Goal: Find specific page/section

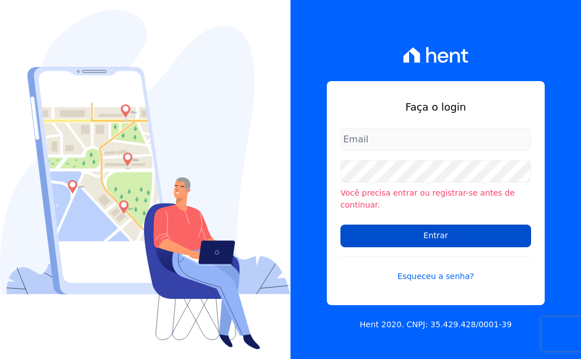
type input "vyviane.martinsgruporei@gmail.com"
click at [424, 232] on input "Entrar" at bounding box center [436, 236] width 191 height 23
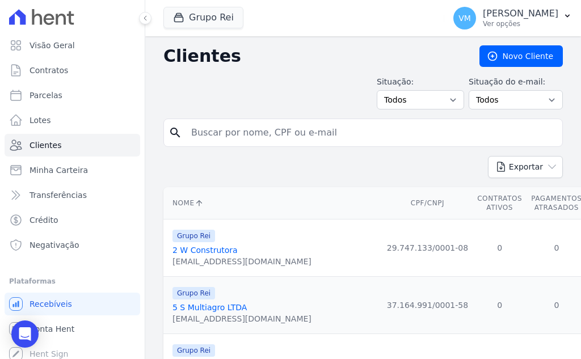
drag, startPoint x: 275, startPoint y: 119, endPoint x: 258, endPoint y: 125, distance: 18.3
click at [264, 125] on div "search" at bounding box center [363, 133] width 400 height 28
click at [245, 130] on input "search" at bounding box center [370, 132] width 373 height 23
paste input "38032090134"
type input "38032090134"
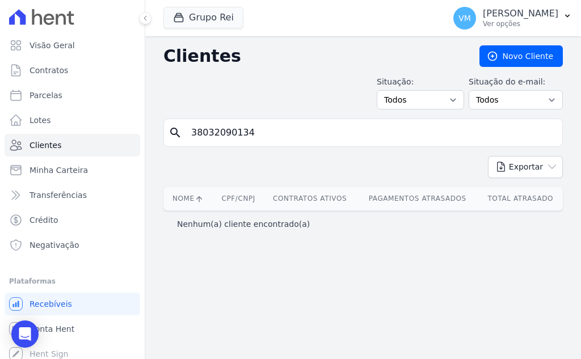
drag, startPoint x: 304, startPoint y: 136, endPoint x: 295, endPoint y: 131, distance: 10.4
click at [301, 133] on input "38032090134" at bounding box center [370, 132] width 373 height 23
drag, startPoint x: 313, startPoint y: 133, endPoint x: 115, endPoint y: 133, distance: 198.1
click at [115, 133] on div "Visão Geral Contratos [GEOGRAPHIC_DATA] Lotes Clientes Minha Carteira Transferê…" at bounding box center [290, 179] width 581 height 359
